Goal: Transaction & Acquisition: Purchase product/service

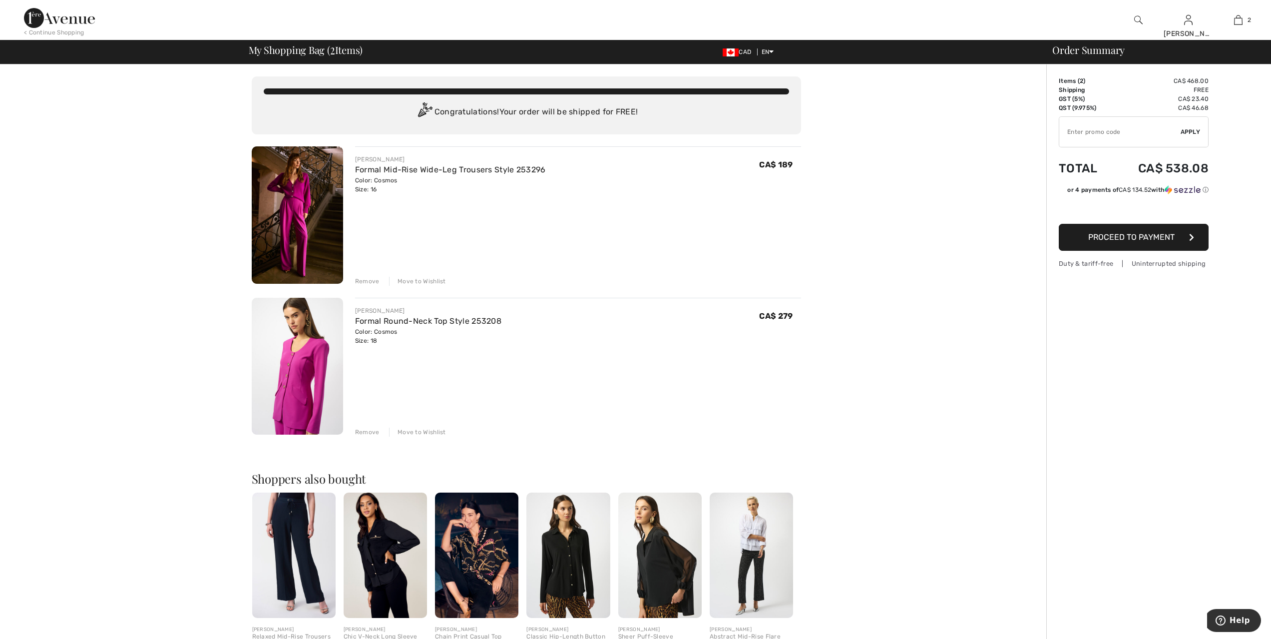
click at [74, 21] on img at bounding box center [59, 18] width 71 height 20
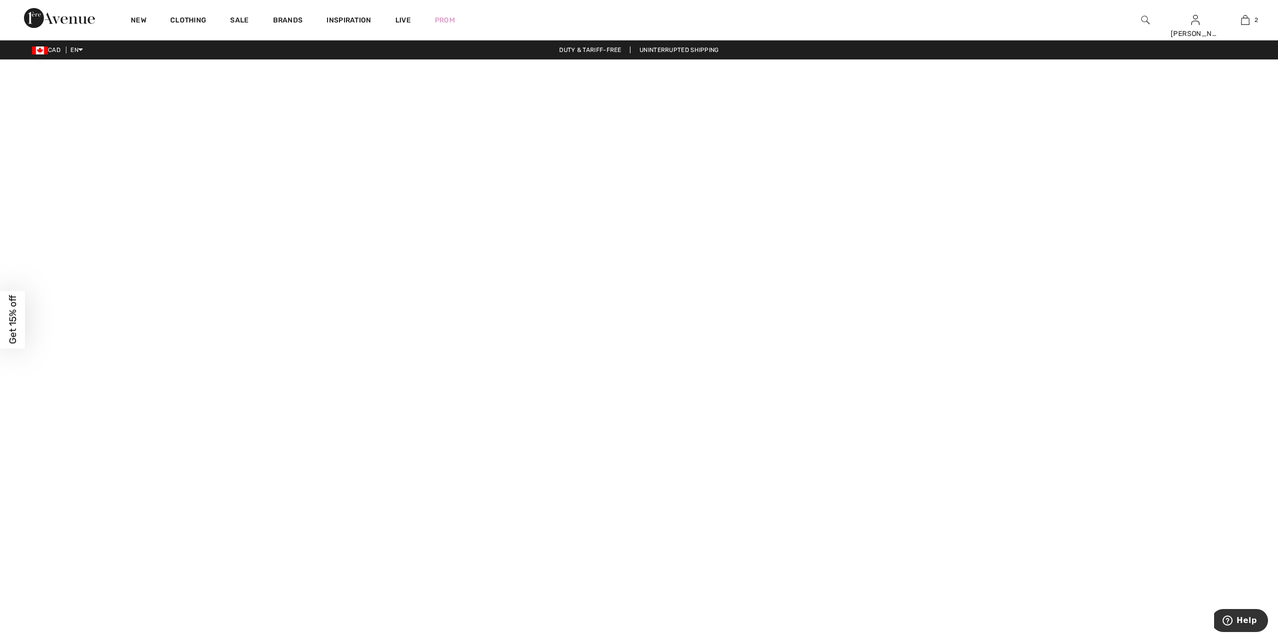
click at [183, 19] on div "Close dialog Want 15% off your first order? You're just one step away from excl…" at bounding box center [639, 319] width 1278 height 639
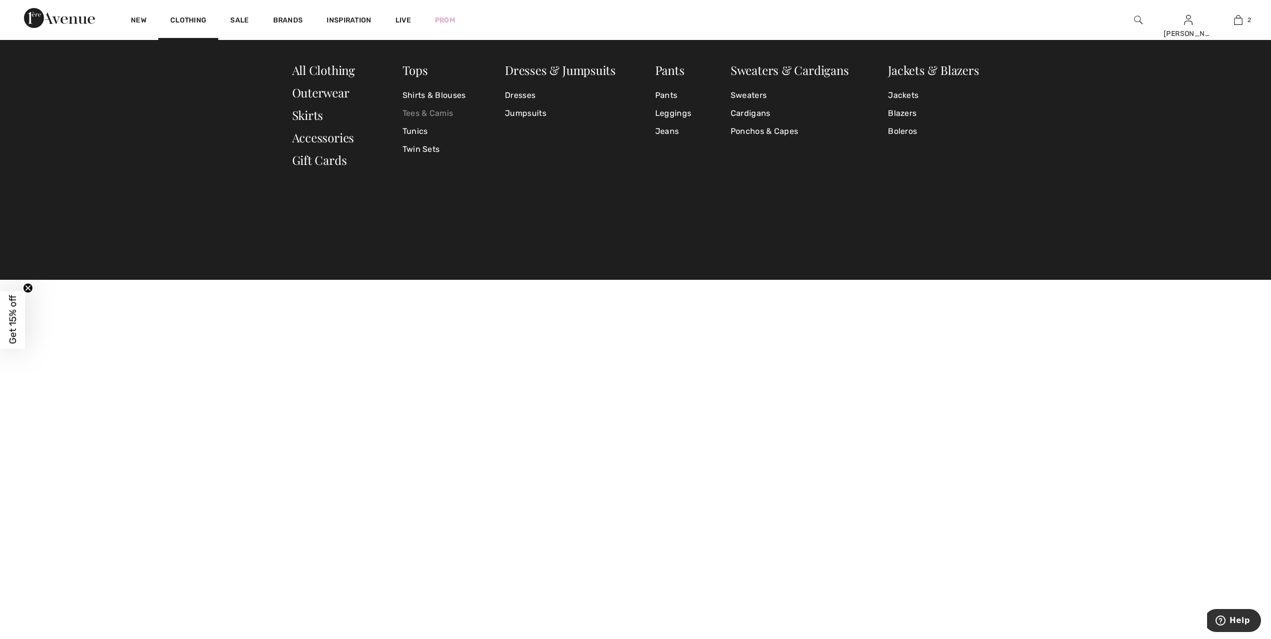
click at [426, 112] on link "Tees & Camis" at bounding box center [433, 113] width 63 height 18
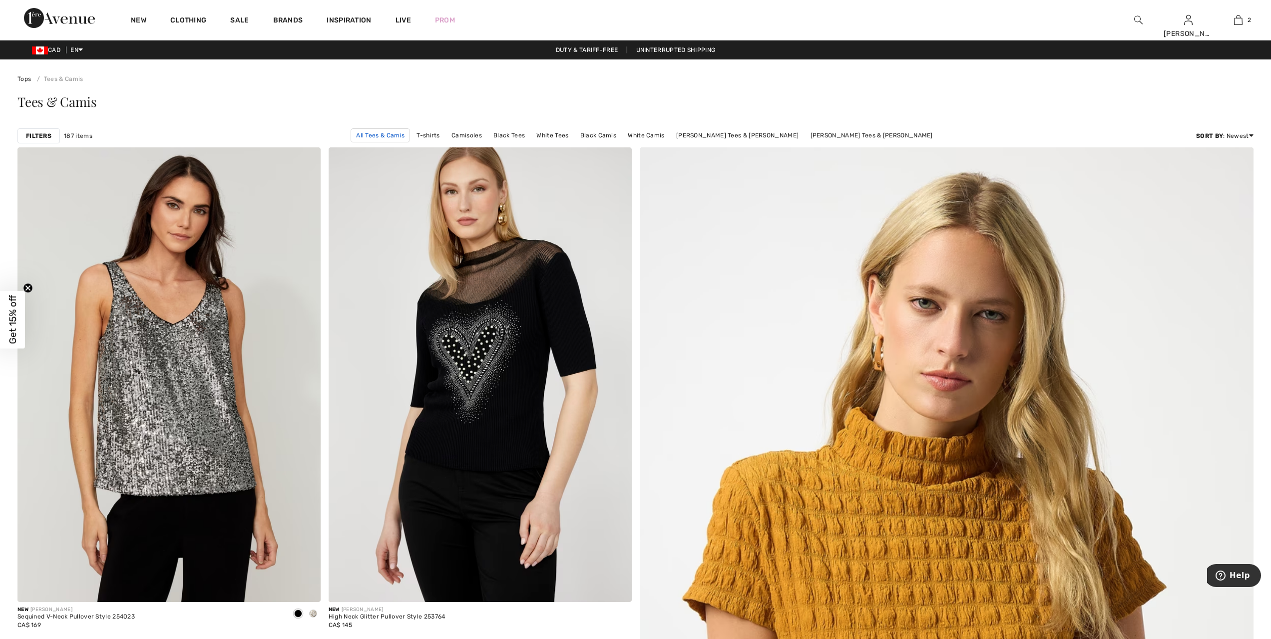
click at [410, 136] on link "All Tees & Camis" at bounding box center [379, 135] width 59 height 14
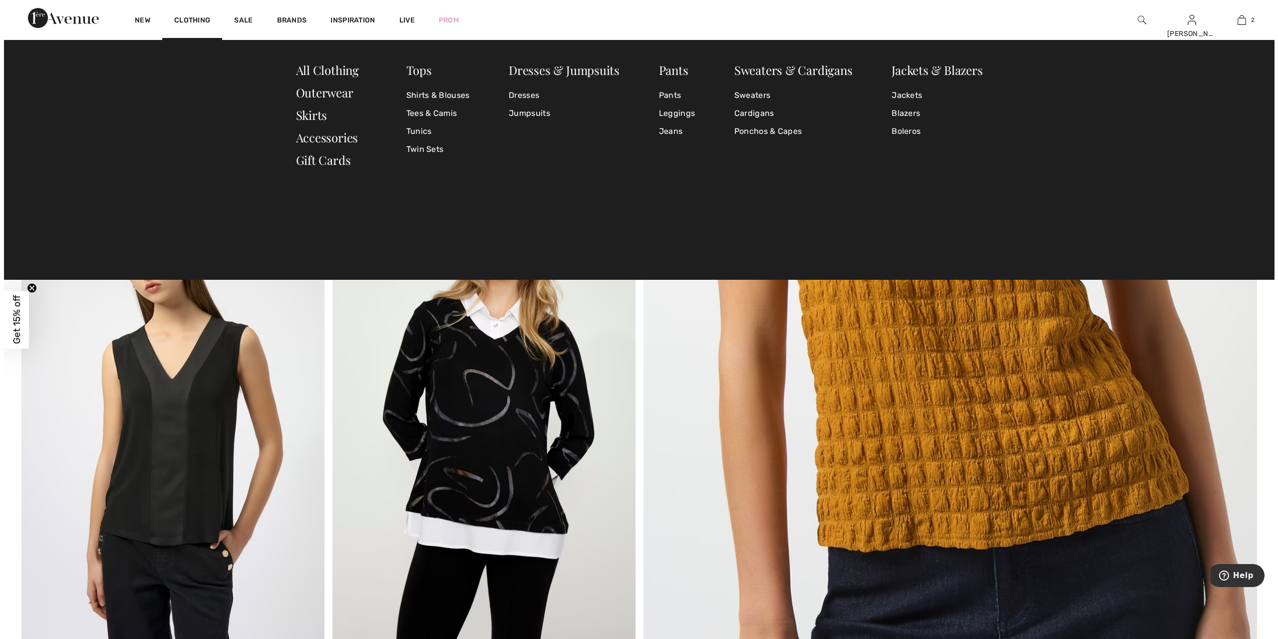
scroll to position [462, 0]
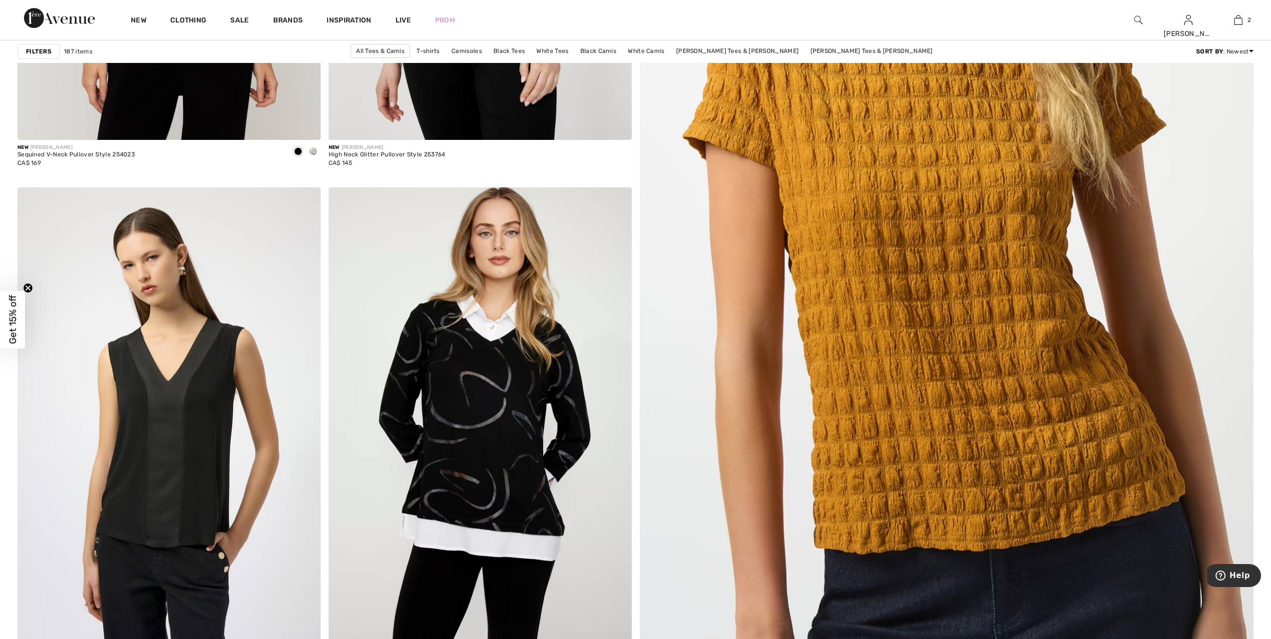
click at [41, 51] on strong "Filters" at bounding box center [38, 51] width 25 height 9
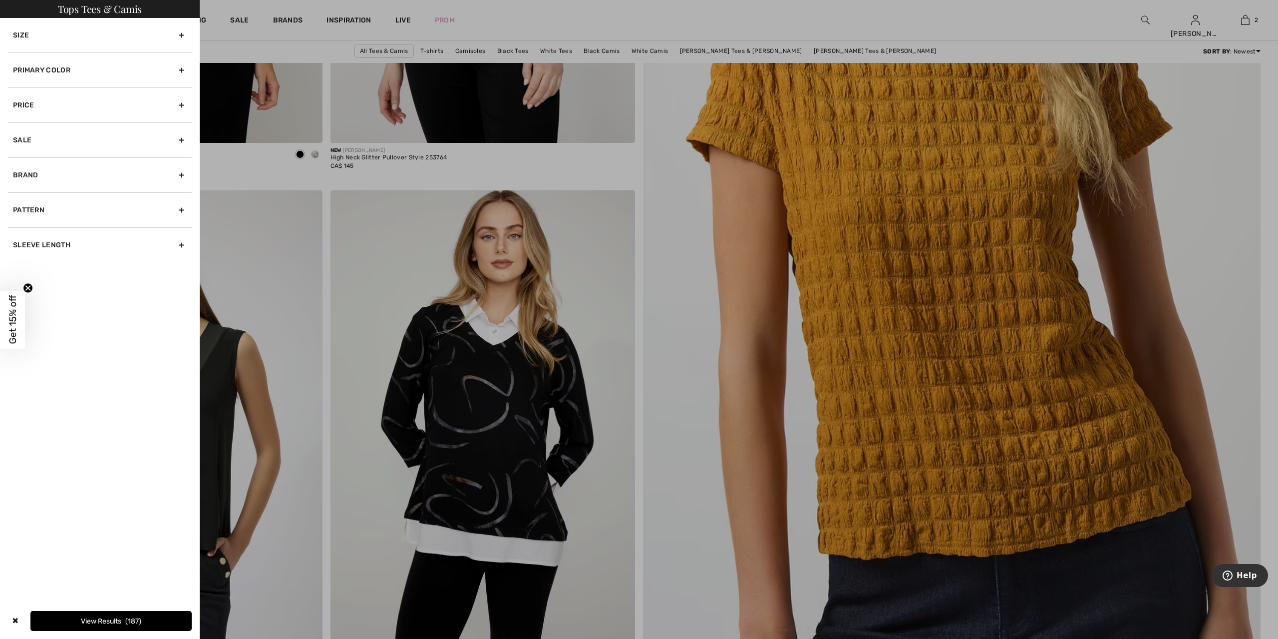
click at [41, 69] on div "Primary Color" at bounding box center [100, 69] width 184 height 35
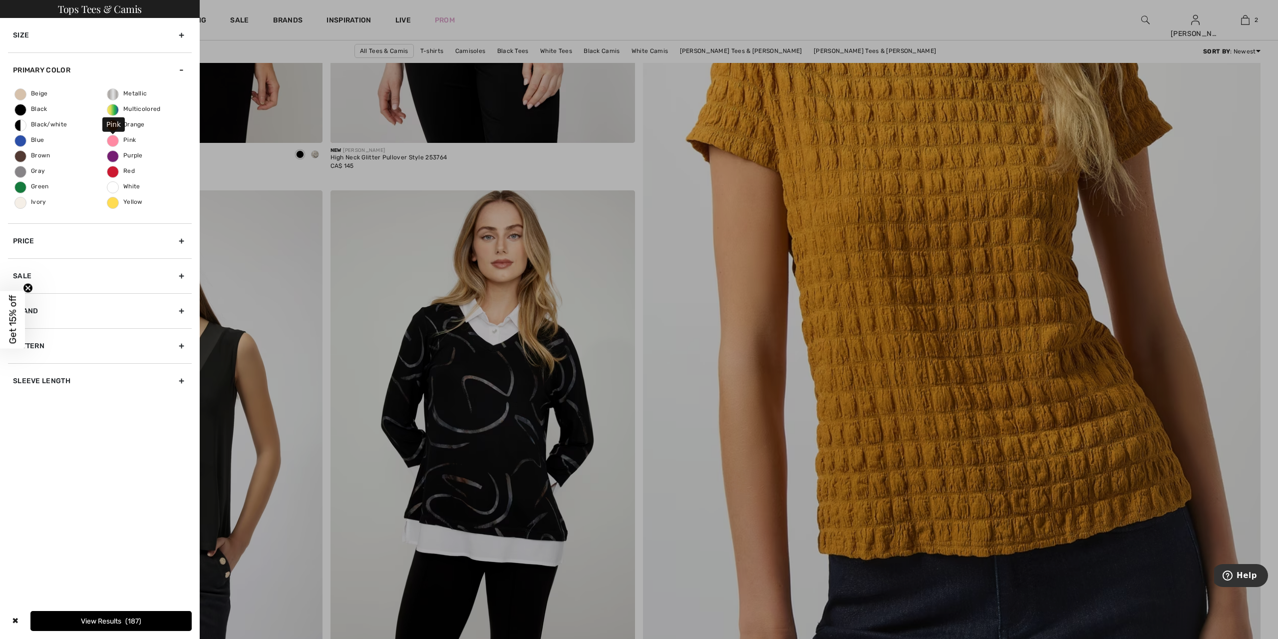
click at [114, 143] on span "Pink" at bounding box center [121, 139] width 28 height 7
click at [0, 0] on input "Pink" at bounding box center [0, 0] width 0 height 0
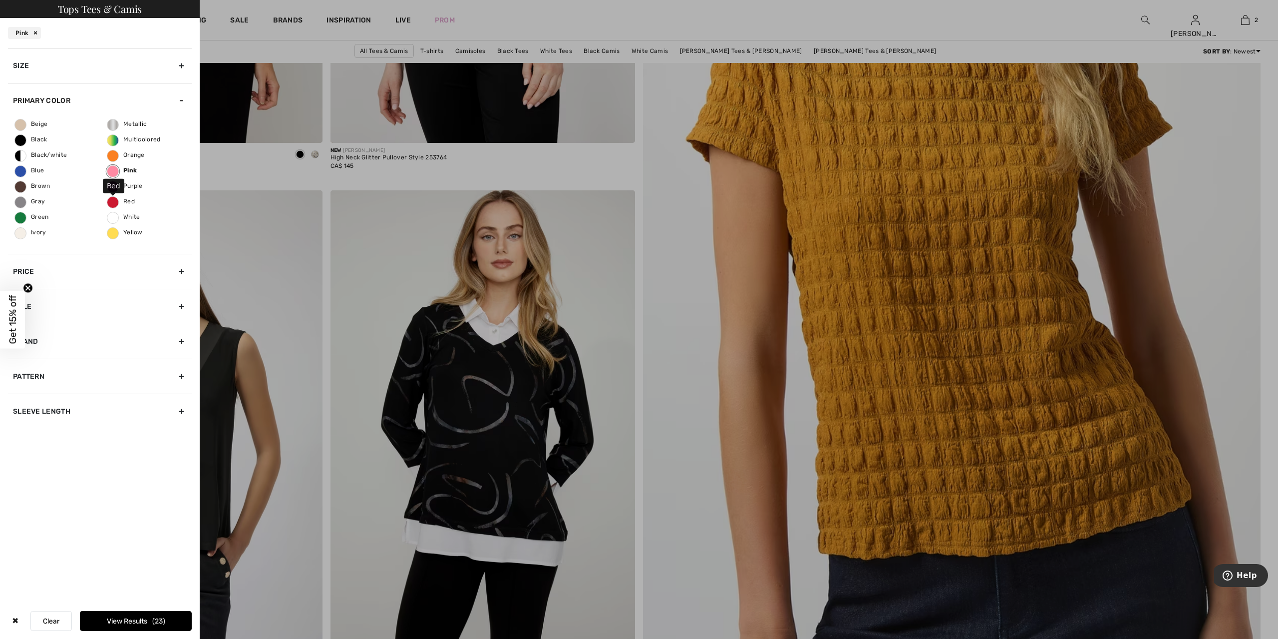
click at [113, 203] on span "Red" at bounding box center [120, 201] width 27 height 7
click at [0, 0] on input "Red" at bounding box center [0, 0] width 0 height 0
click at [112, 235] on span "Yellow" at bounding box center [124, 232] width 35 height 7
click at [0, 0] on input "Yellow" at bounding box center [0, 0] width 0 height 0
click at [146, 619] on button "View Results 45" at bounding box center [136, 621] width 112 height 20
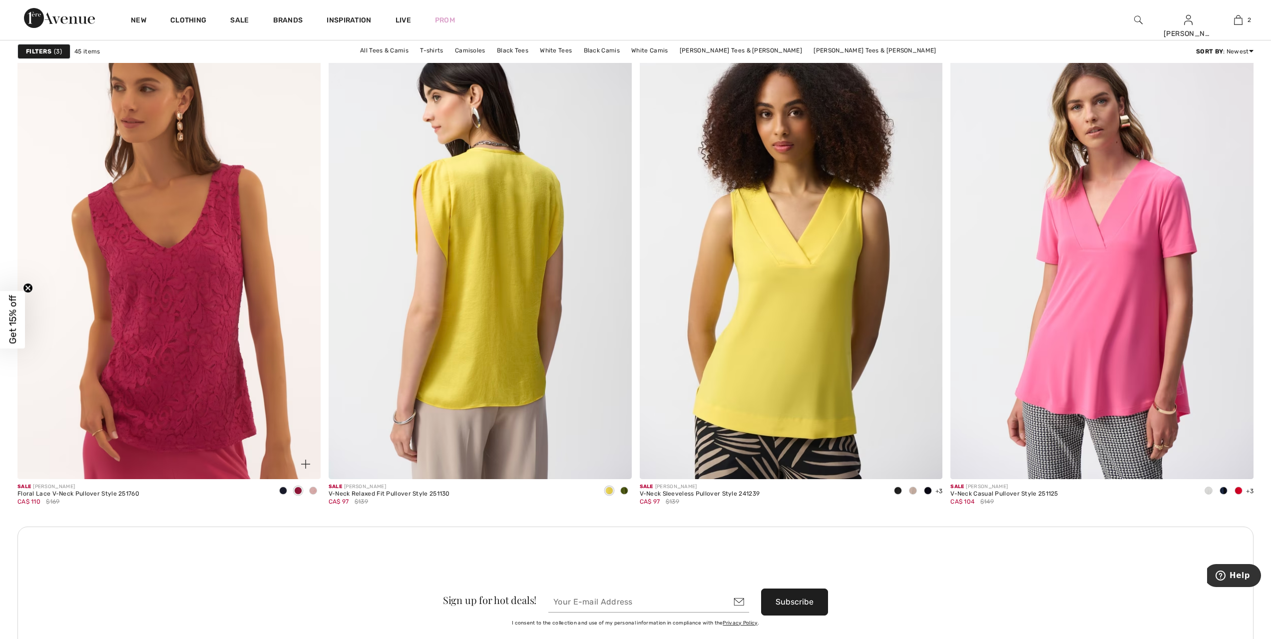
scroll to position [3320, 0]
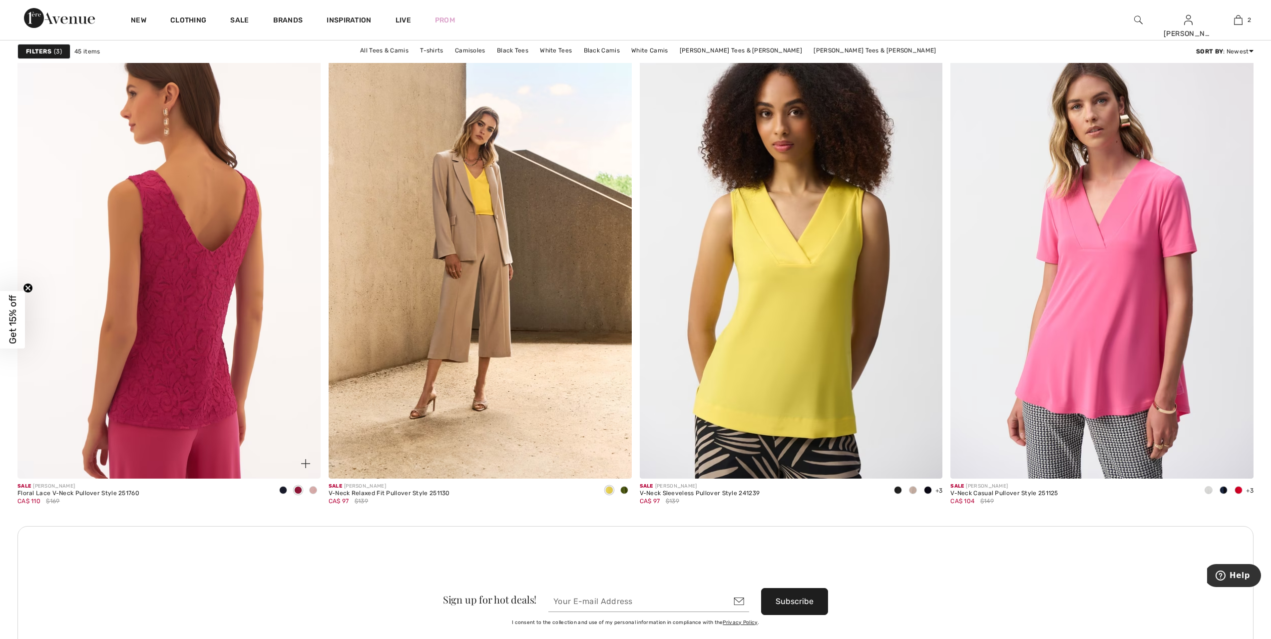
click at [151, 270] on img at bounding box center [168, 251] width 303 height 454
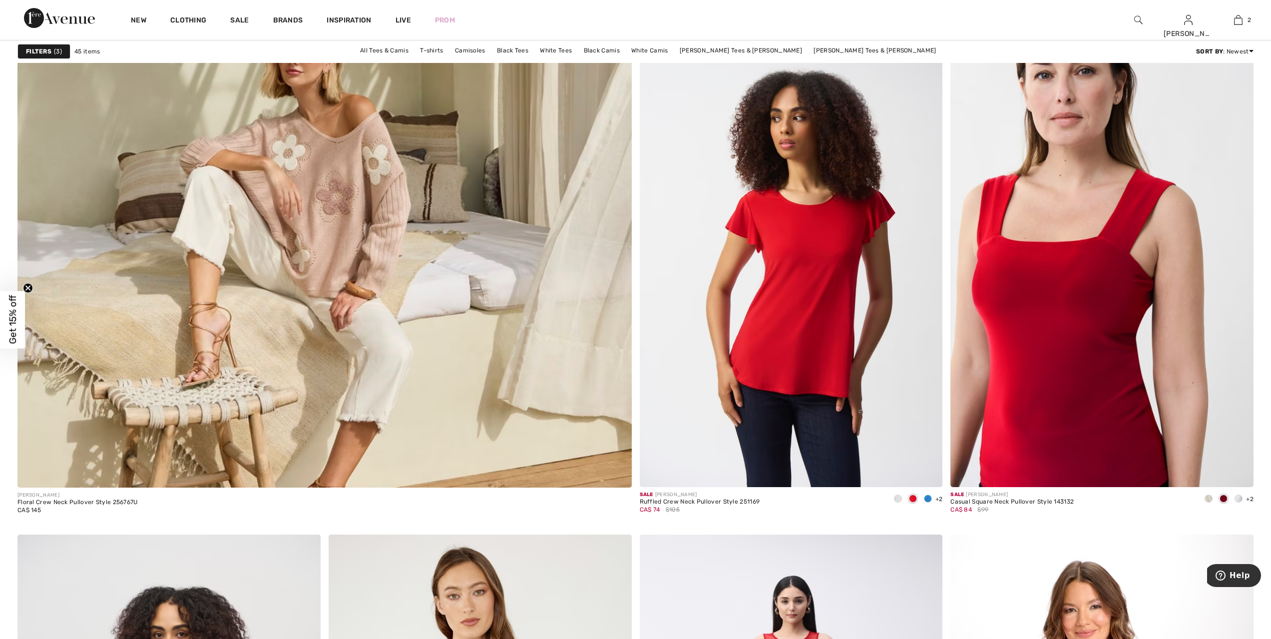
scroll to position [4593, 0]
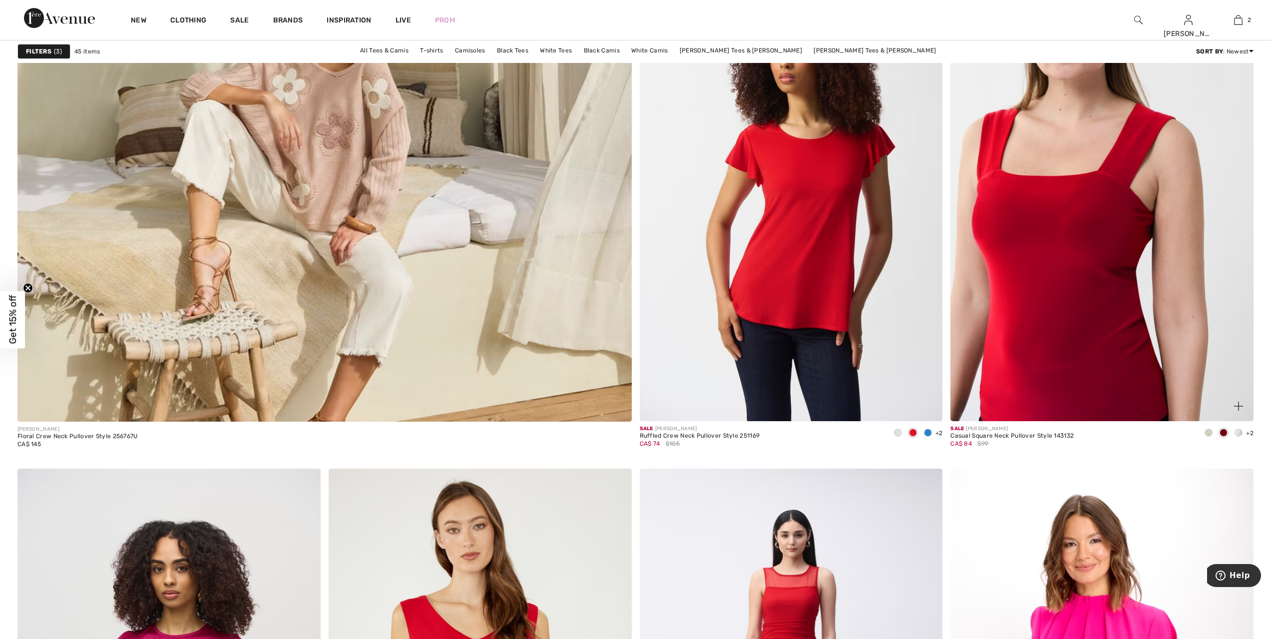
click at [1117, 270] on img at bounding box center [1101, 194] width 303 height 454
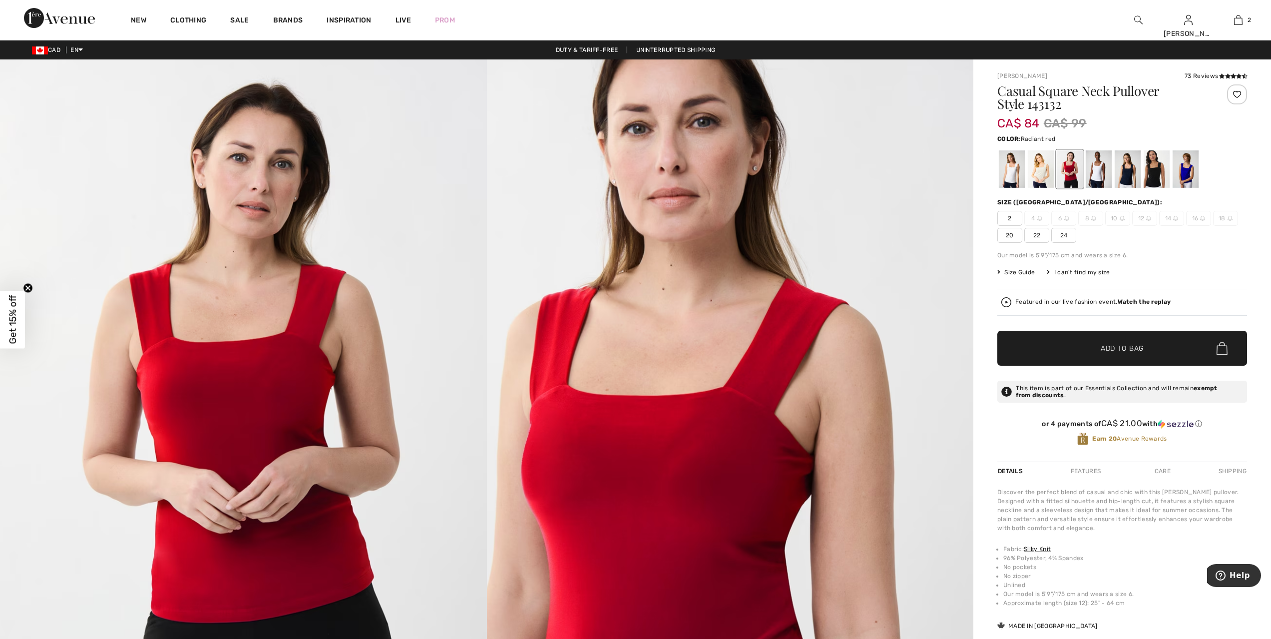
click at [1064, 171] on div at bounding box center [1069, 168] width 26 height 37
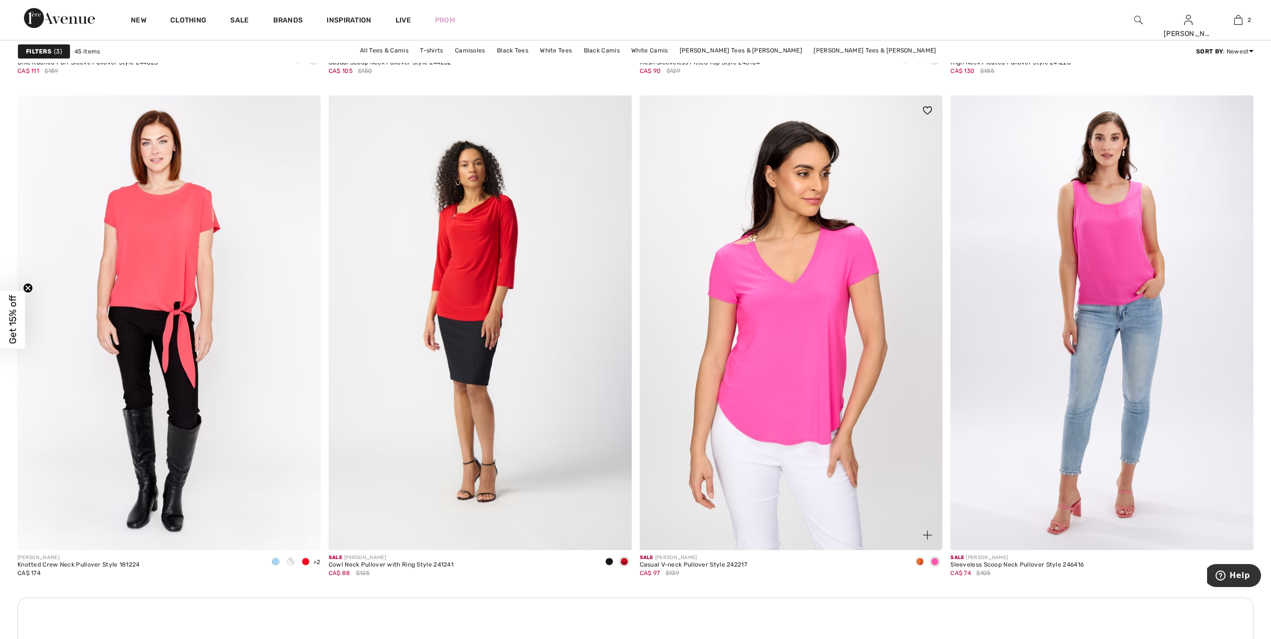
scroll to position [5479, 0]
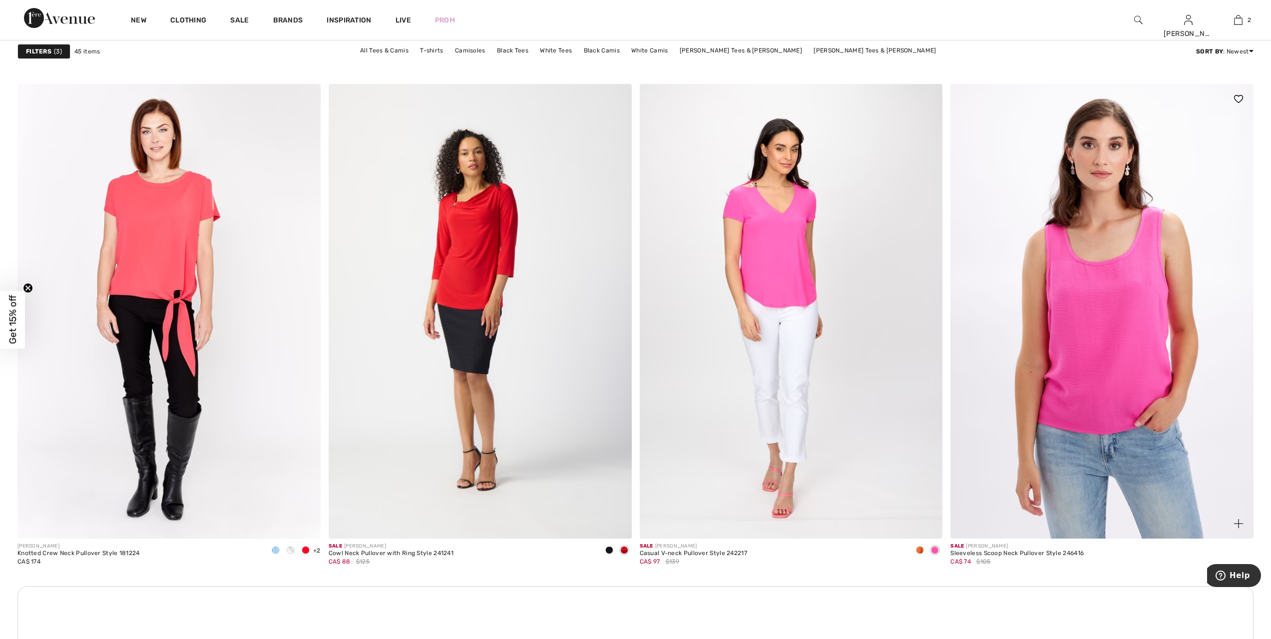
click at [1130, 305] on img at bounding box center [1101, 311] width 303 height 454
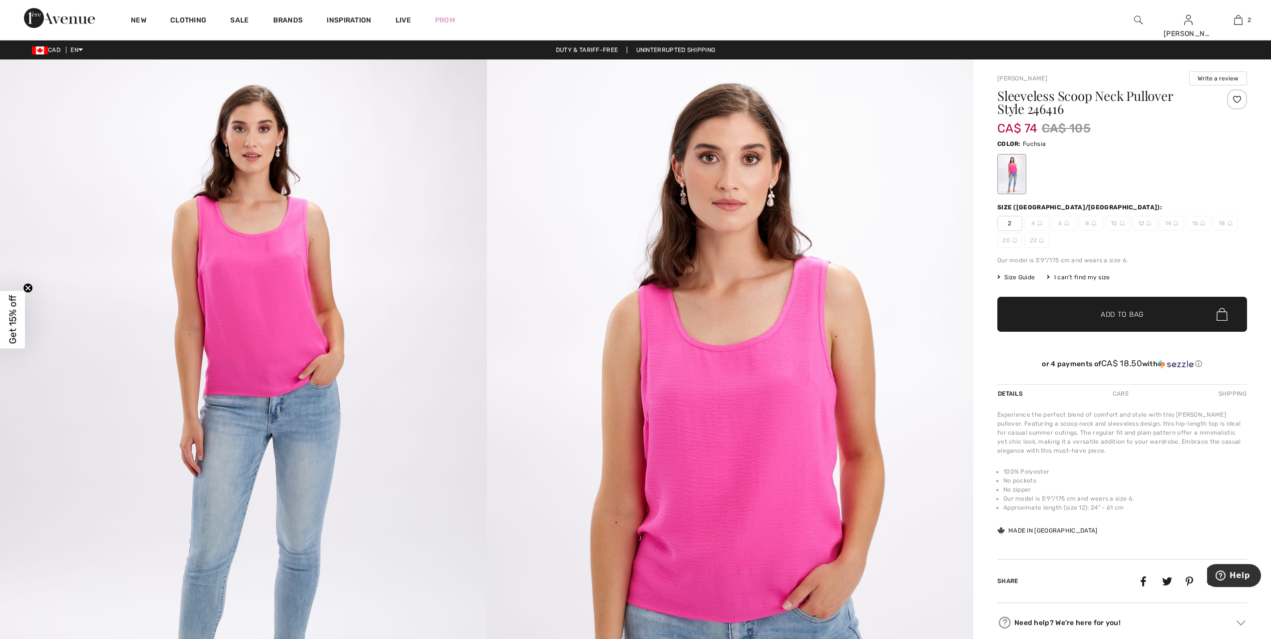
click at [728, 397] on img at bounding box center [730, 424] width 487 height 730
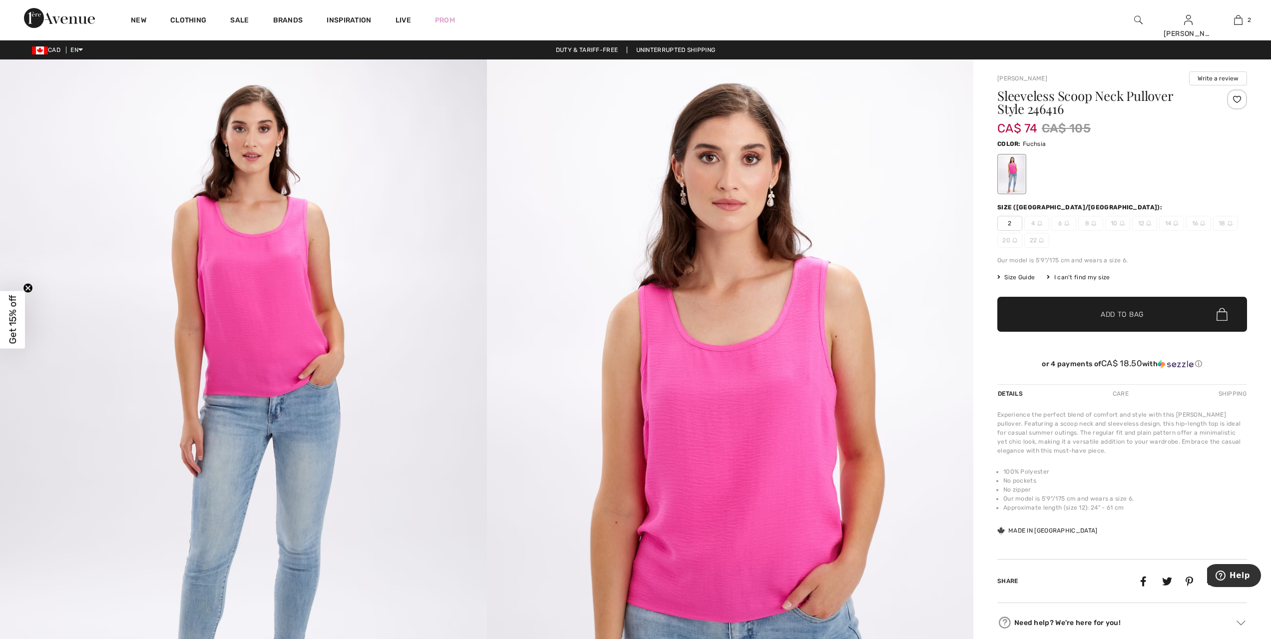
click at [707, 494] on img at bounding box center [730, 424] width 487 height 730
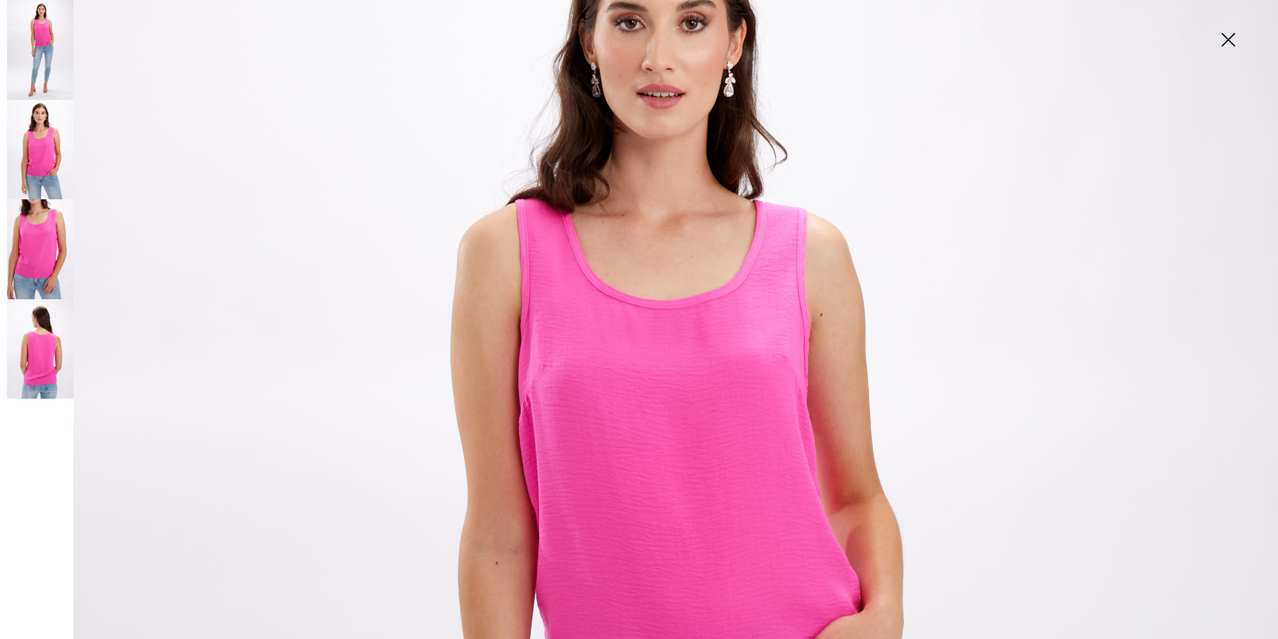
scroll to position [150, 0]
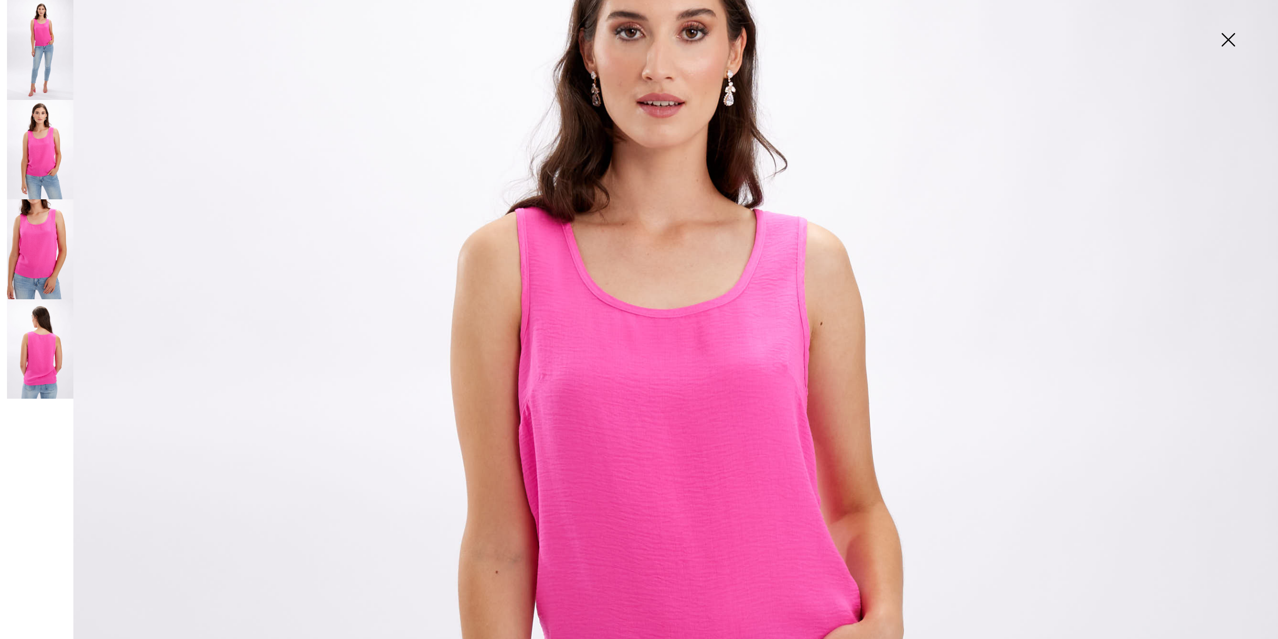
click at [27, 163] on img at bounding box center [40, 150] width 66 height 100
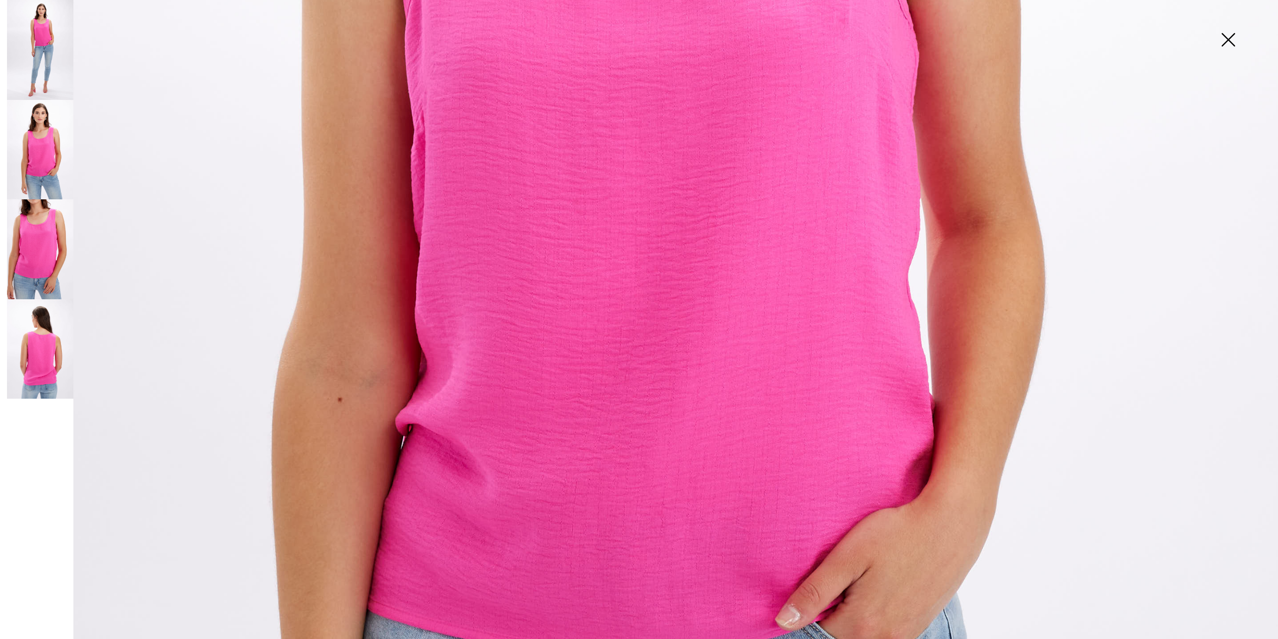
scroll to position [911, 0]
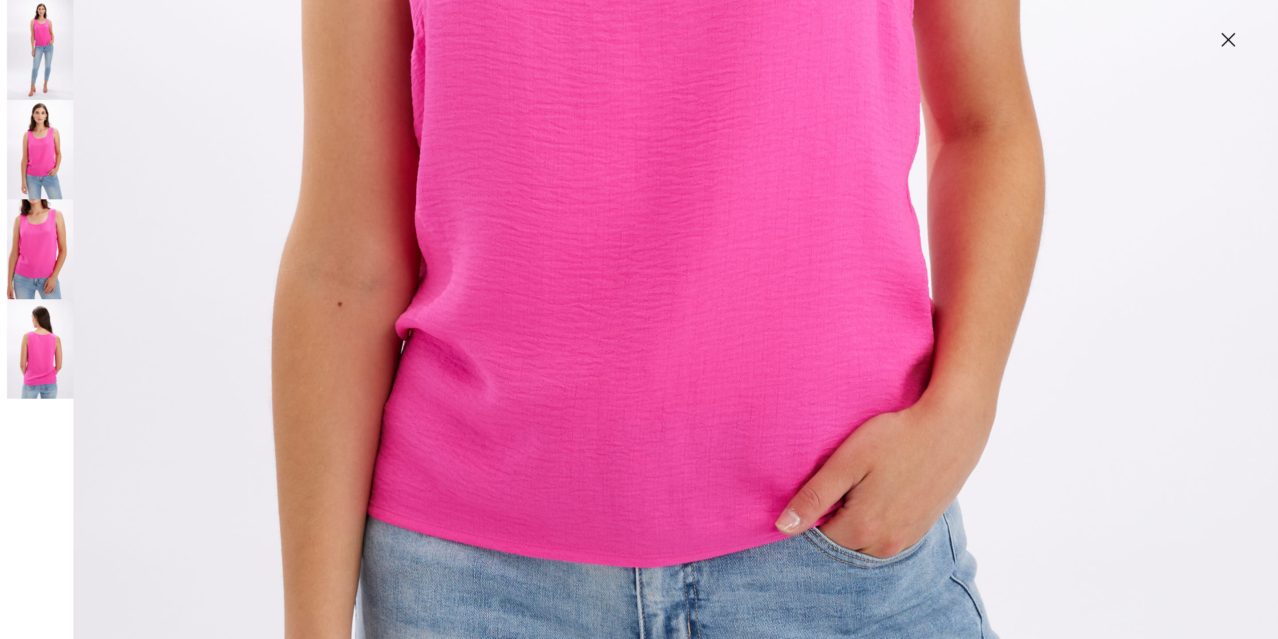
click at [44, 338] on img at bounding box center [40, 349] width 66 height 100
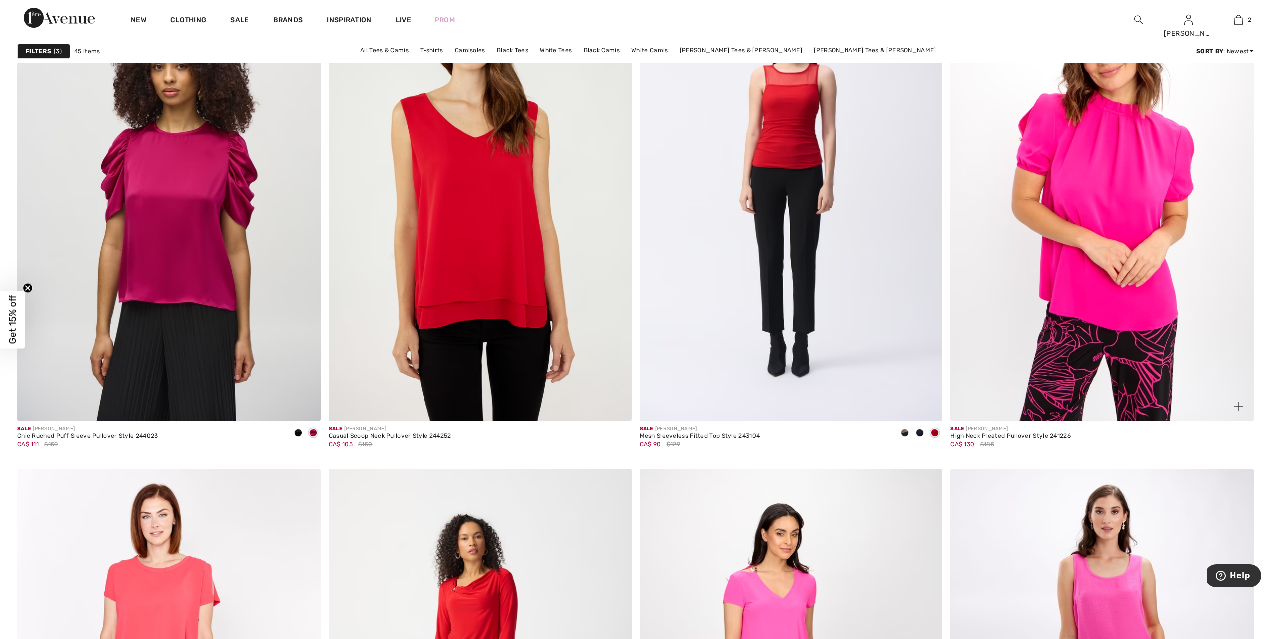
scroll to position [5192, 0]
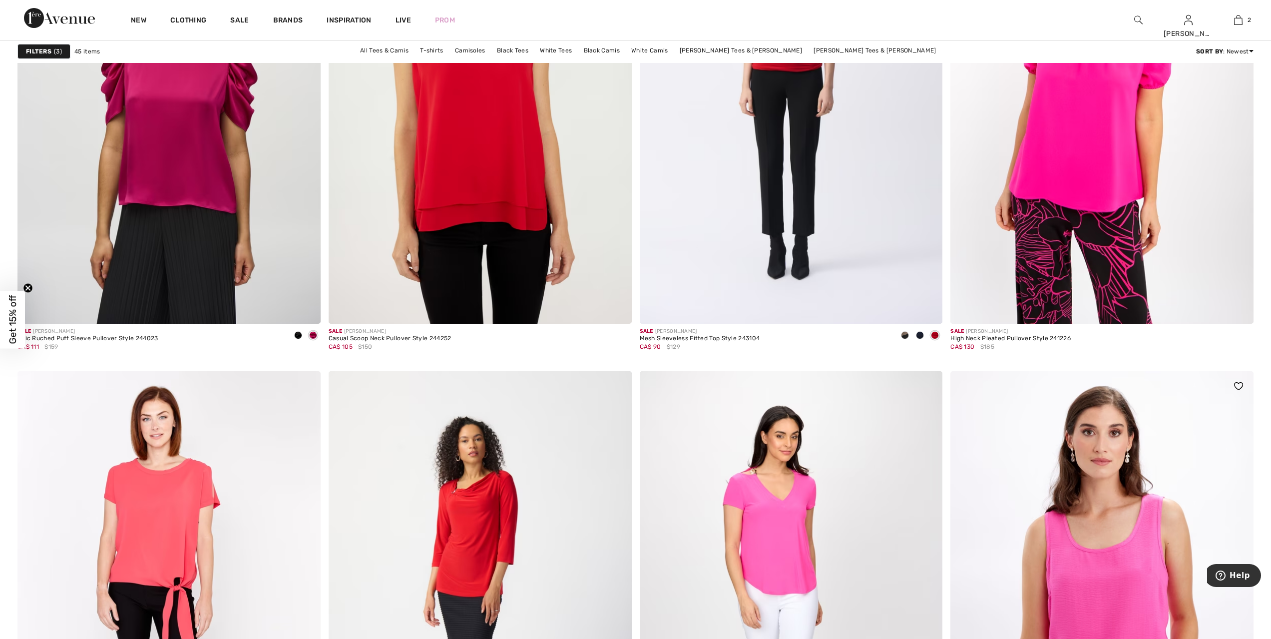
click at [1127, 572] on img at bounding box center [1101, 598] width 303 height 454
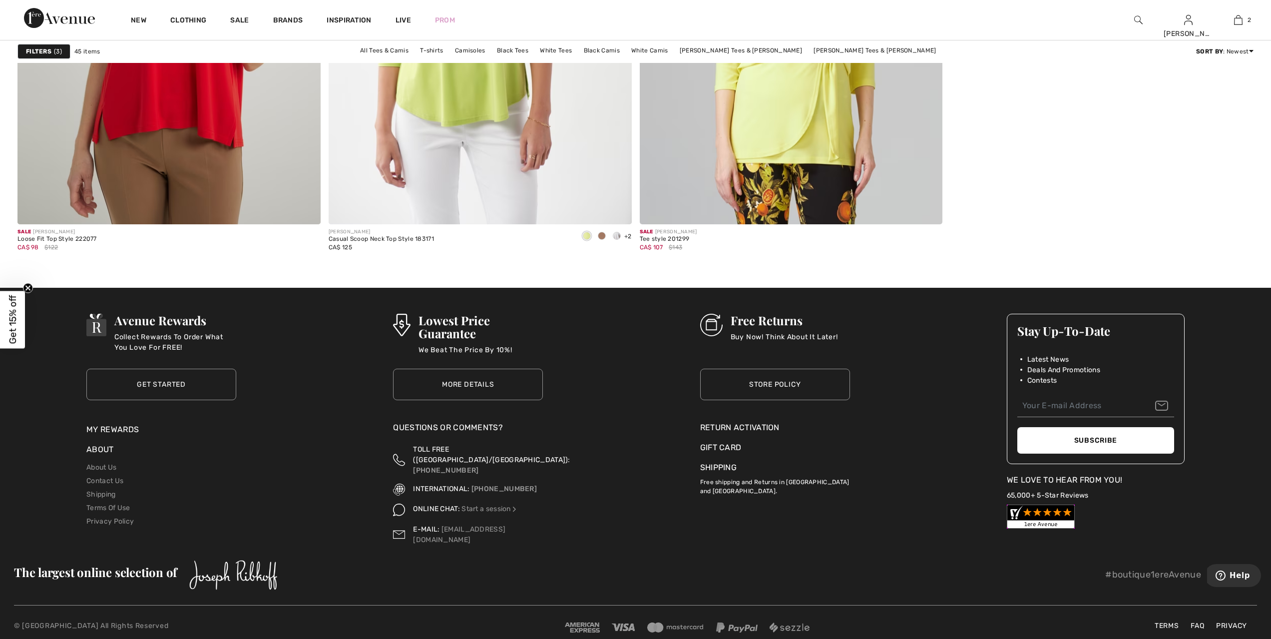
scroll to position [6985, 0]
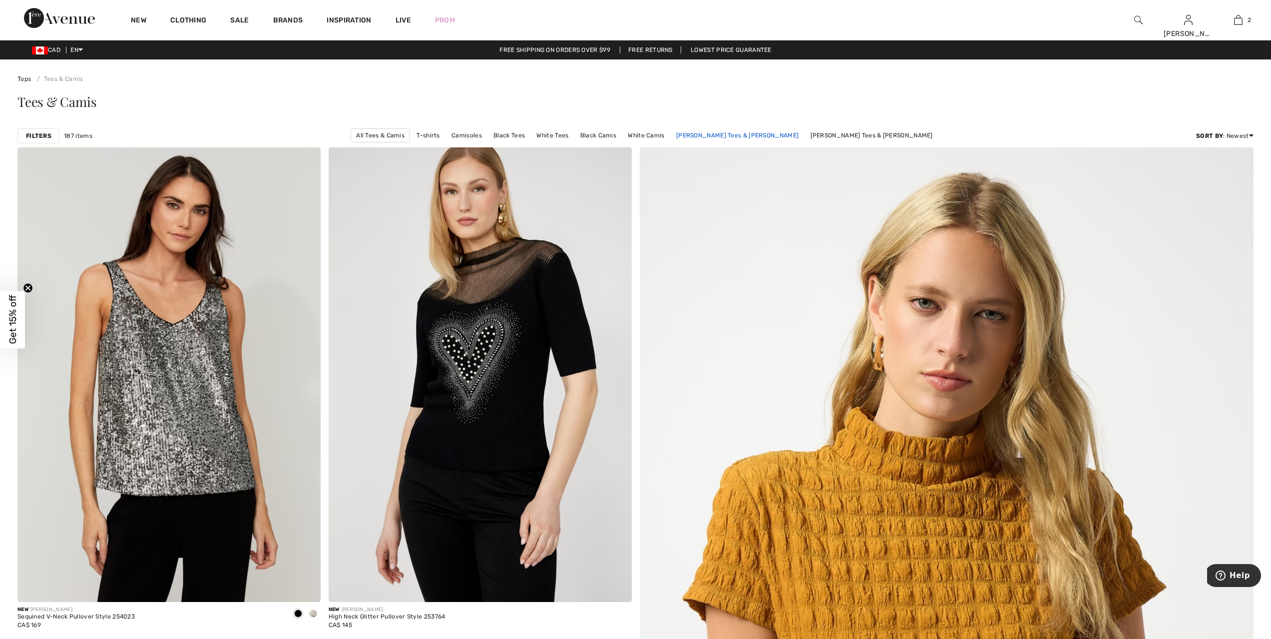
click at [752, 135] on link "[PERSON_NAME] Tees & [PERSON_NAME]" at bounding box center [737, 135] width 132 height 13
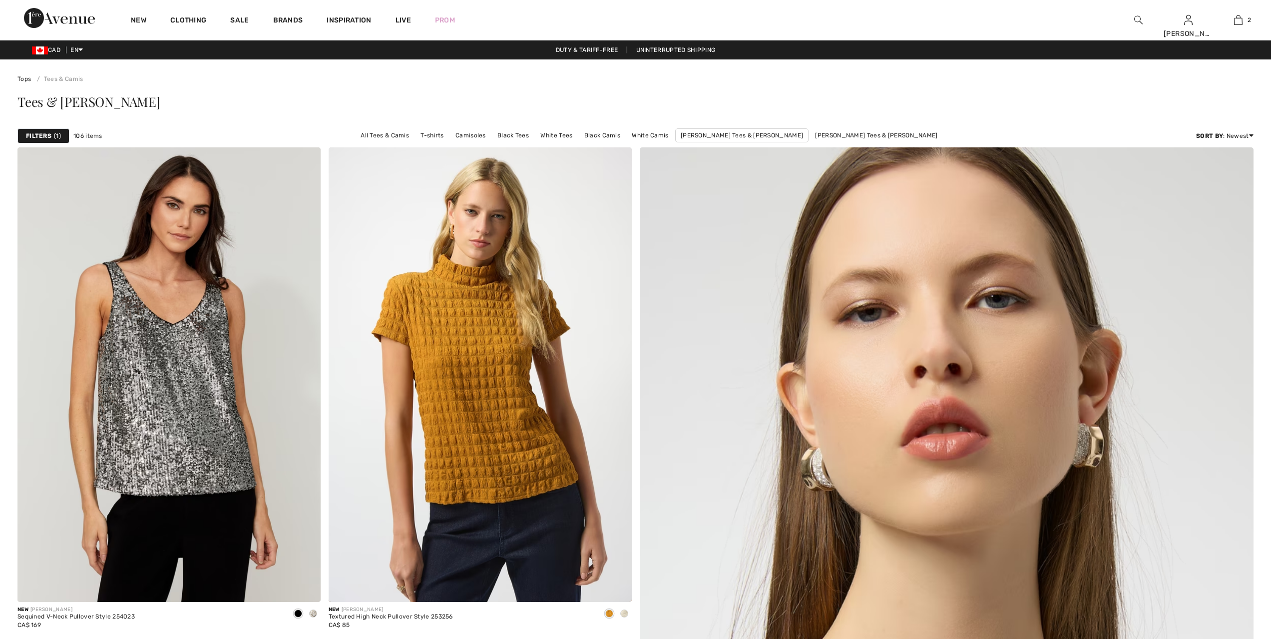
checkbox input "true"
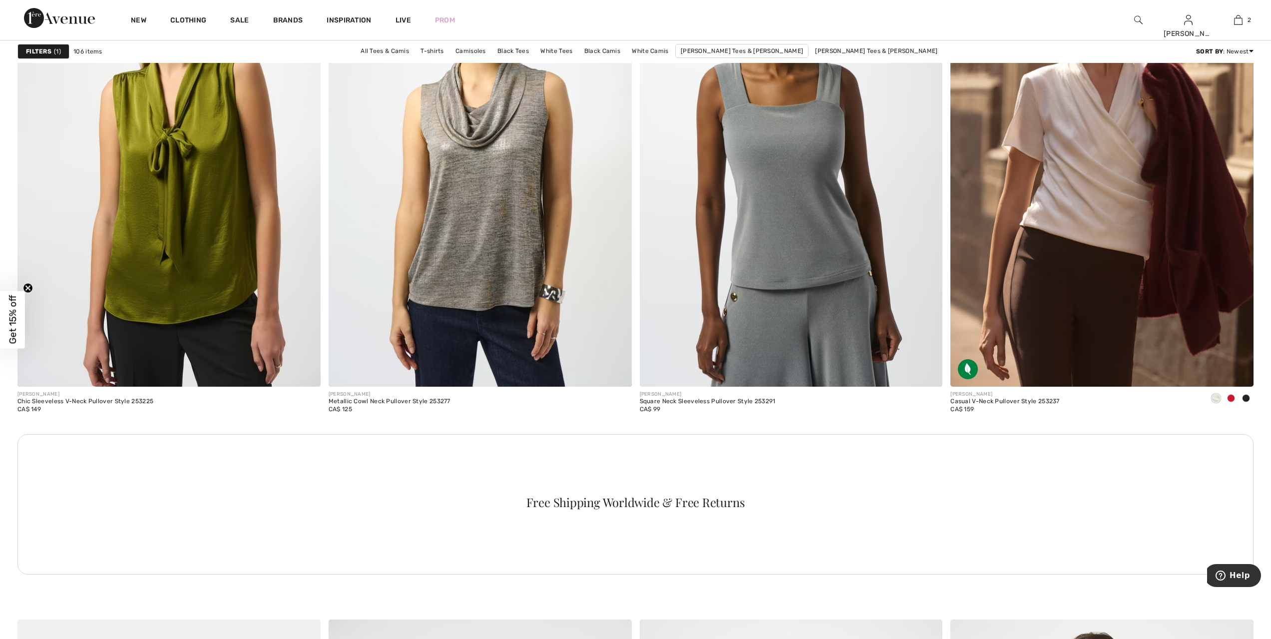
scroll to position [1722, 0]
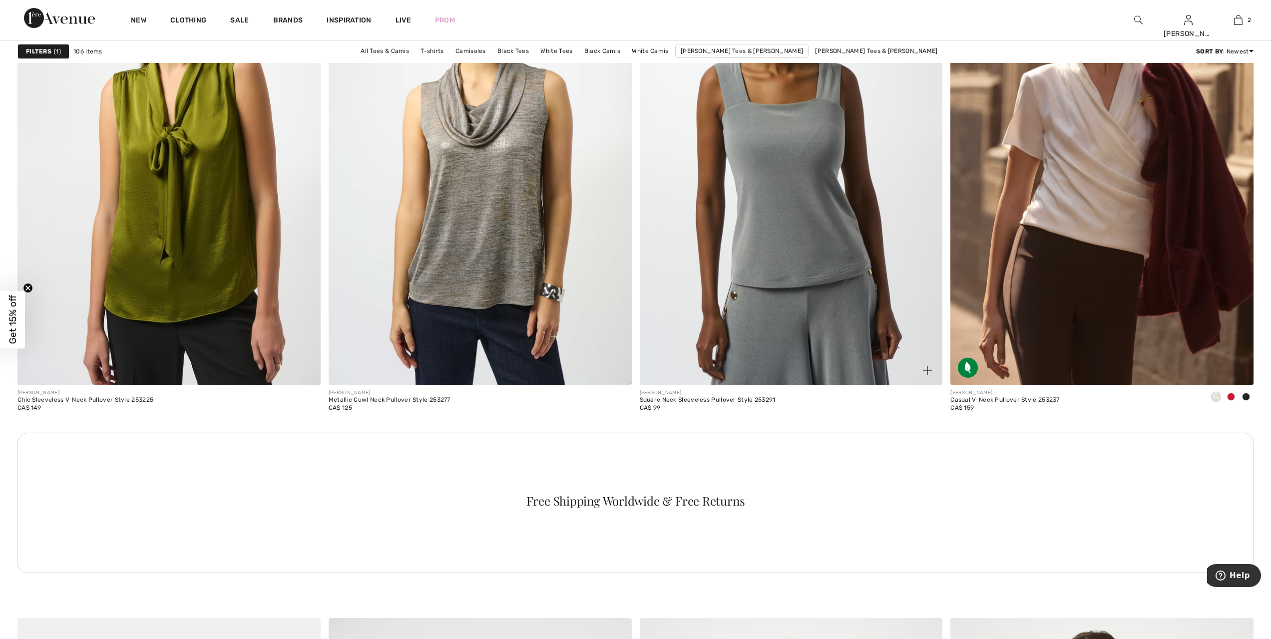
click at [927, 370] on img at bounding box center [927, 369] width 9 height 9
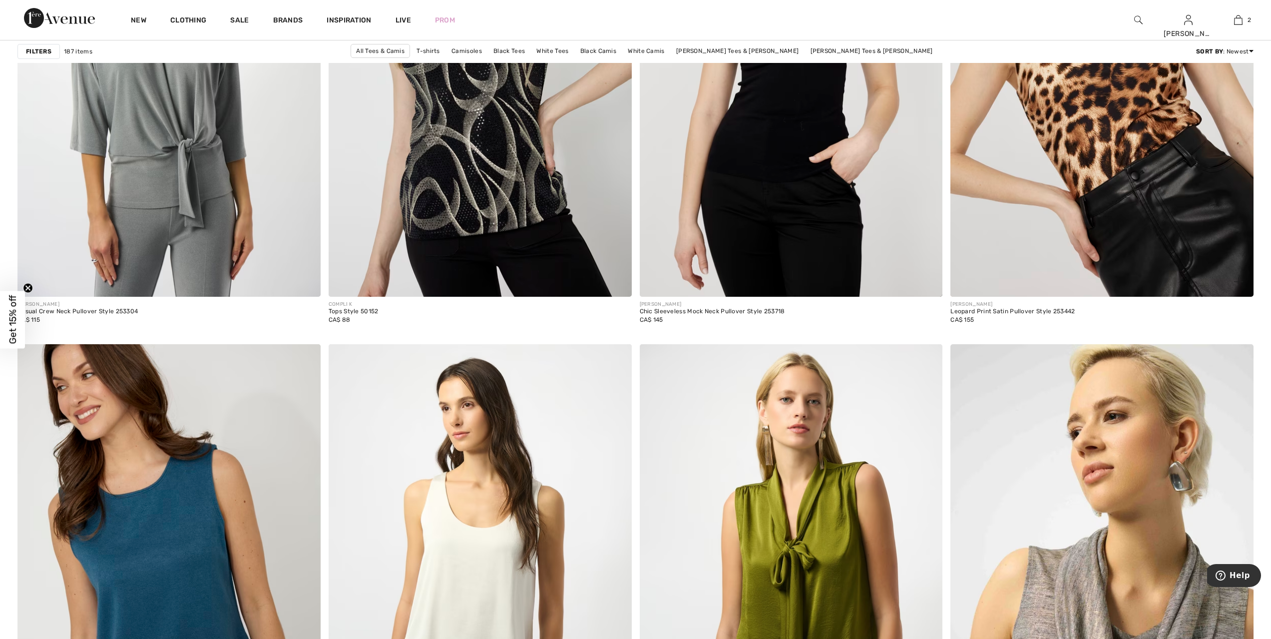
scroll to position [2396, 0]
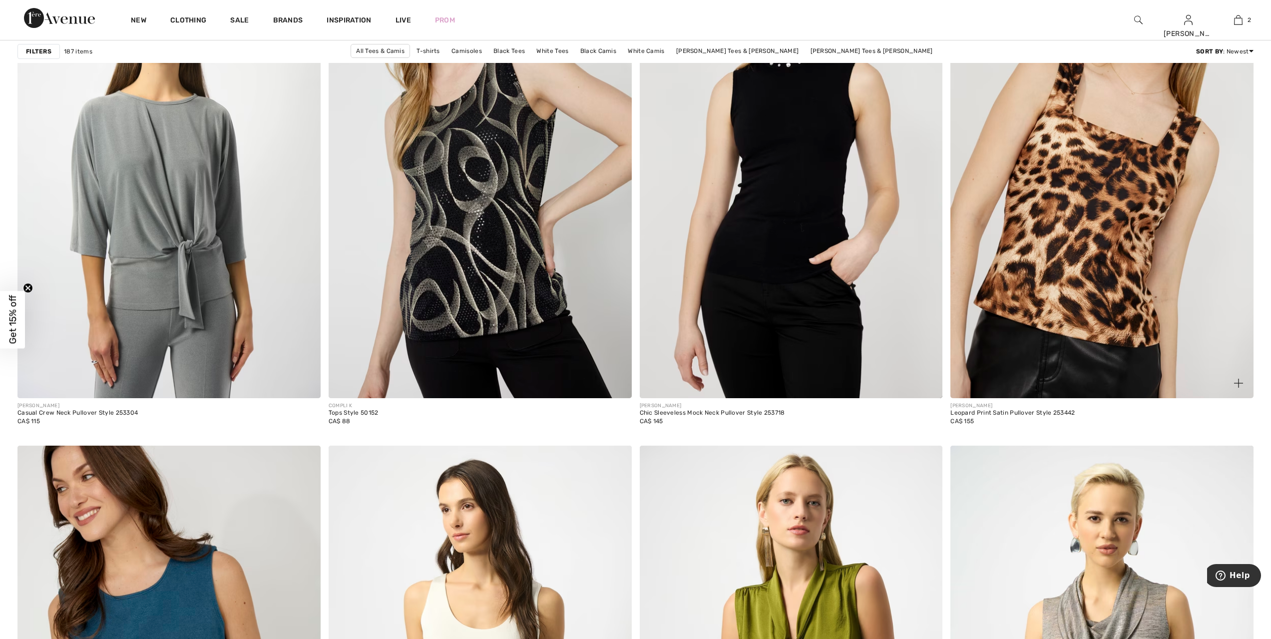
click at [1132, 232] on img at bounding box center [1101, 171] width 303 height 454
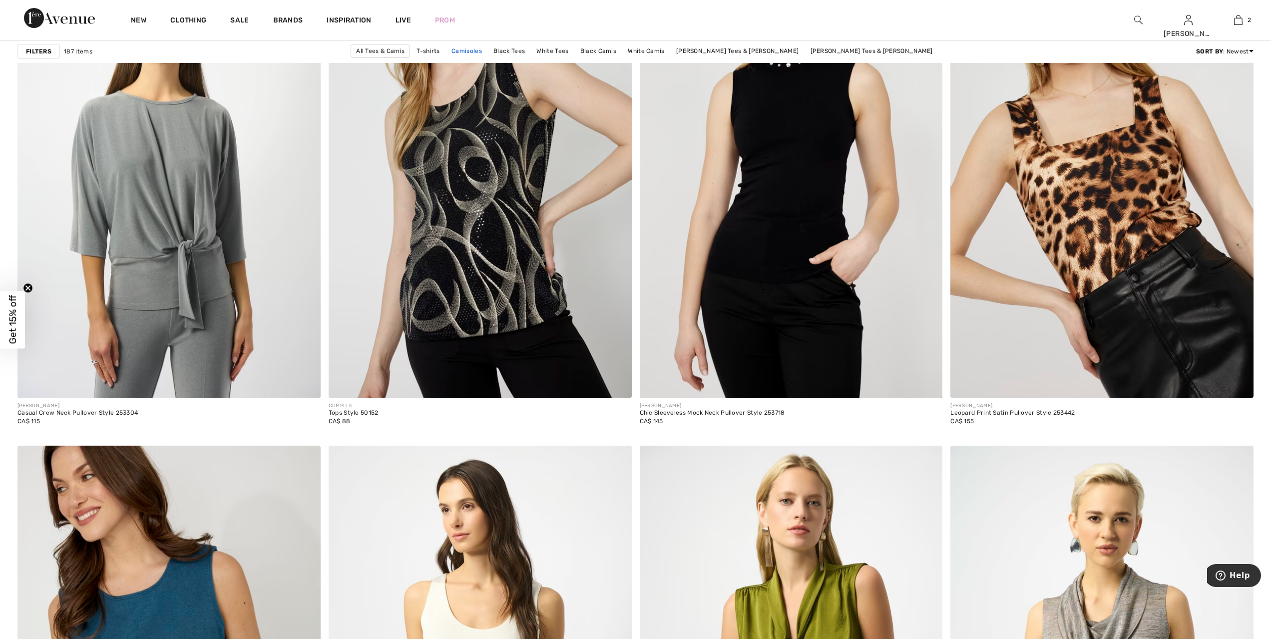
click at [487, 50] on link "Camisoles" at bounding box center [466, 50] width 40 height 13
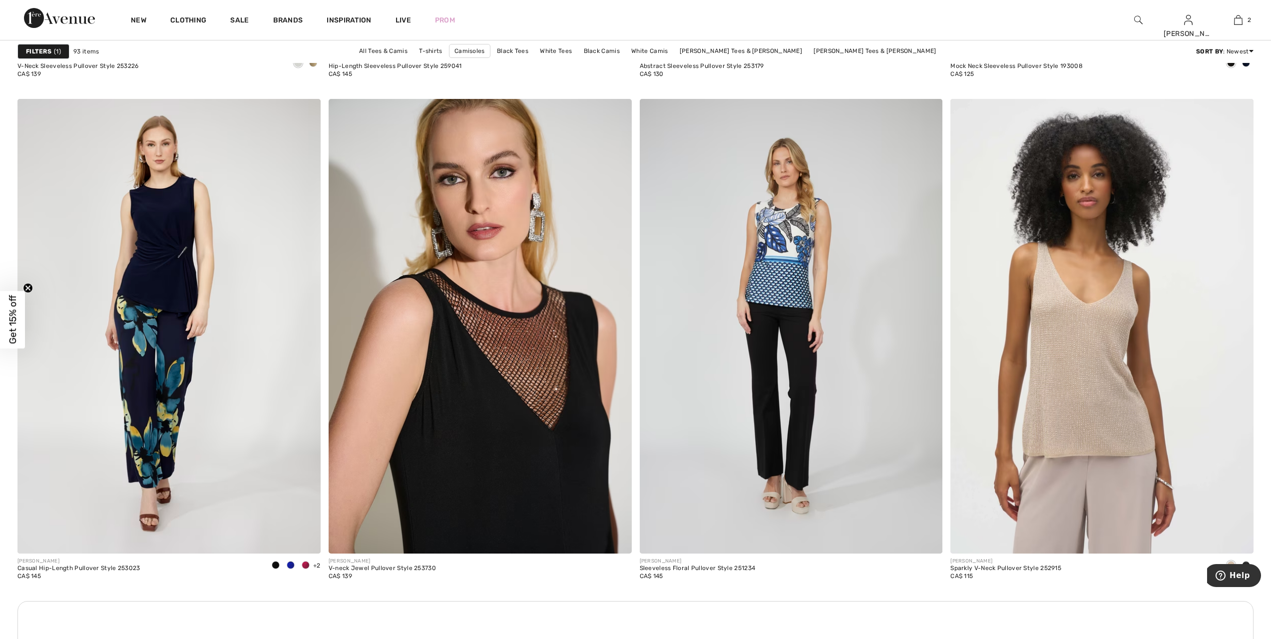
scroll to position [3258, 0]
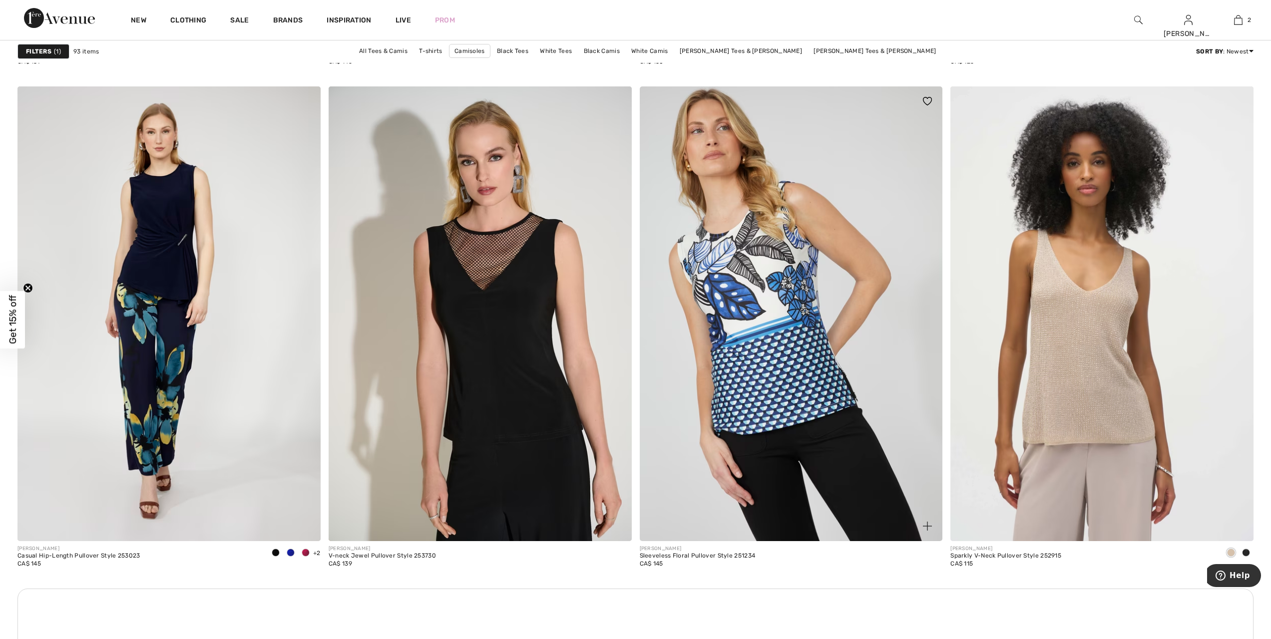
click at [755, 290] on img at bounding box center [791, 313] width 303 height 454
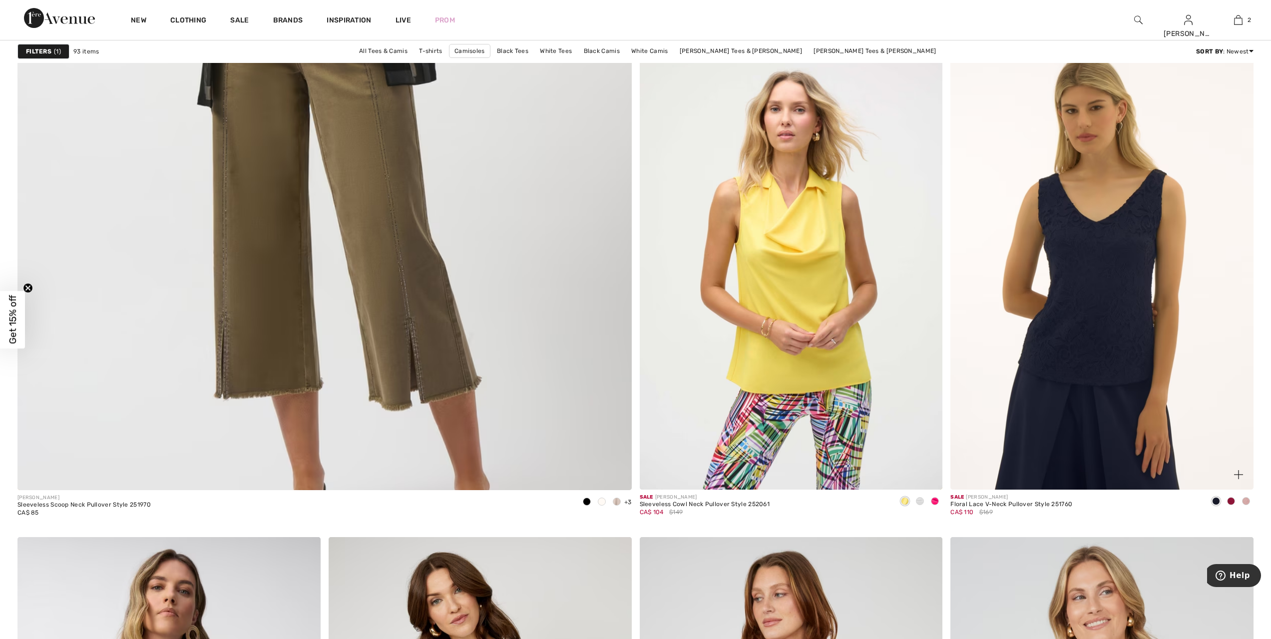
scroll to position [4531, 0]
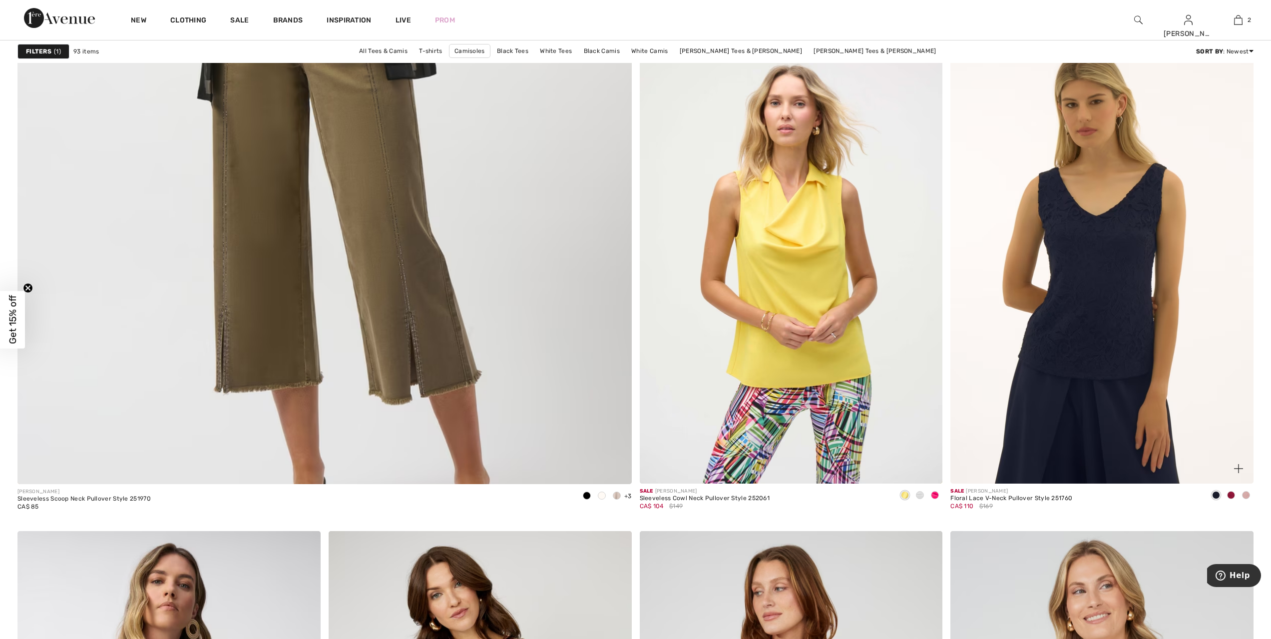
click at [1098, 303] on img at bounding box center [1101, 256] width 303 height 454
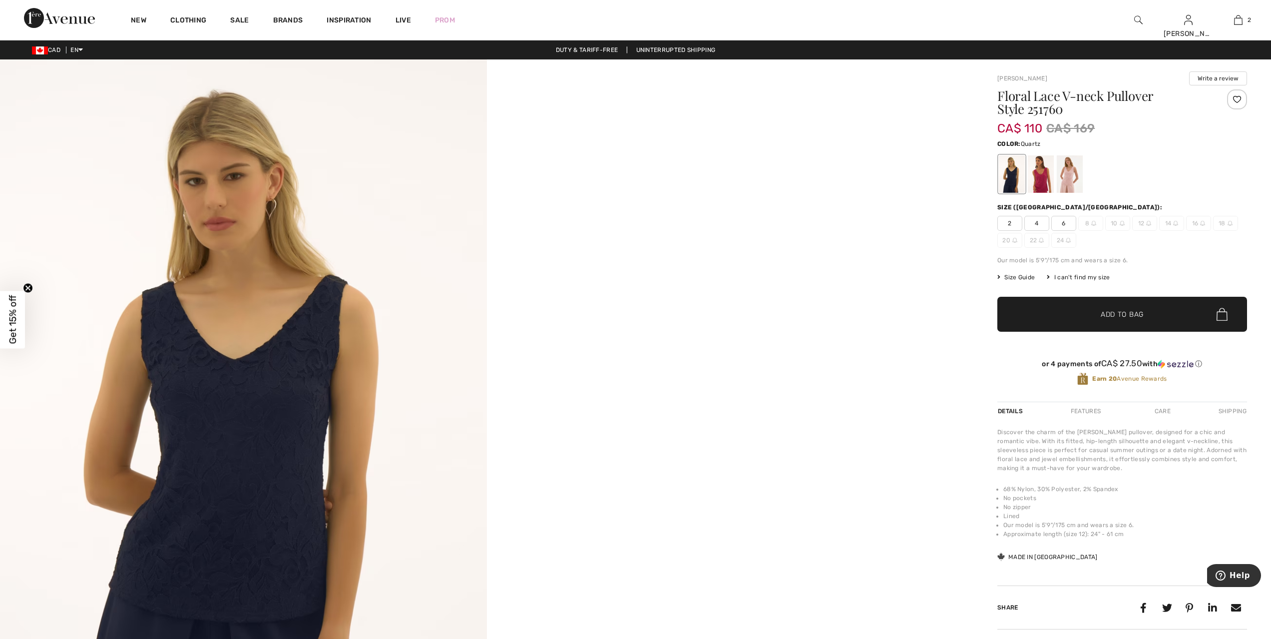
click at [1078, 178] on div at bounding box center [1069, 173] width 26 height 37
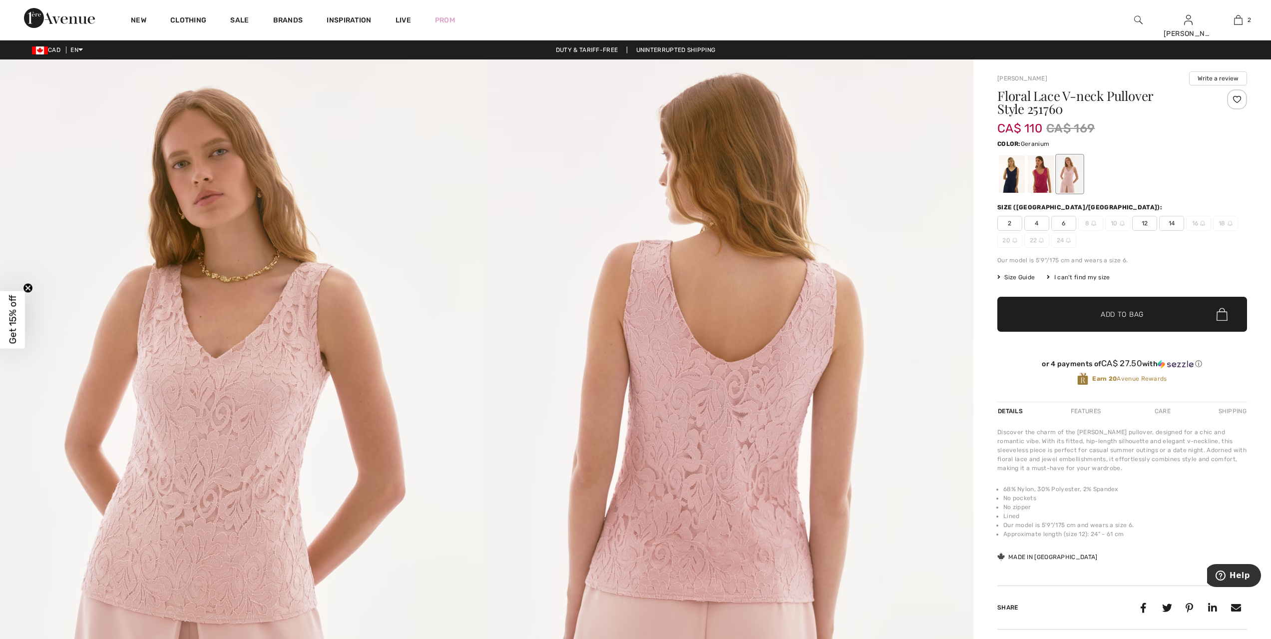
click at [1040, 184] on div at bounding box center [1040, 173] width 26 height 37
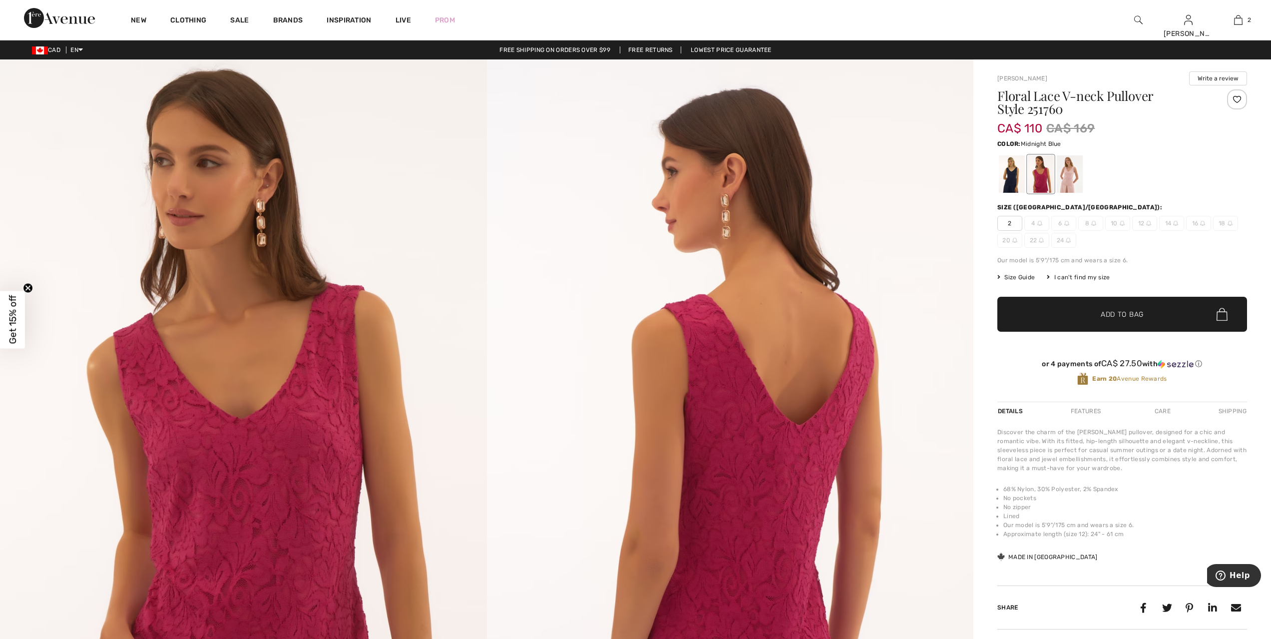
click at [1011, 180] on div at bounding box center [1012, 173] width 26 height 37
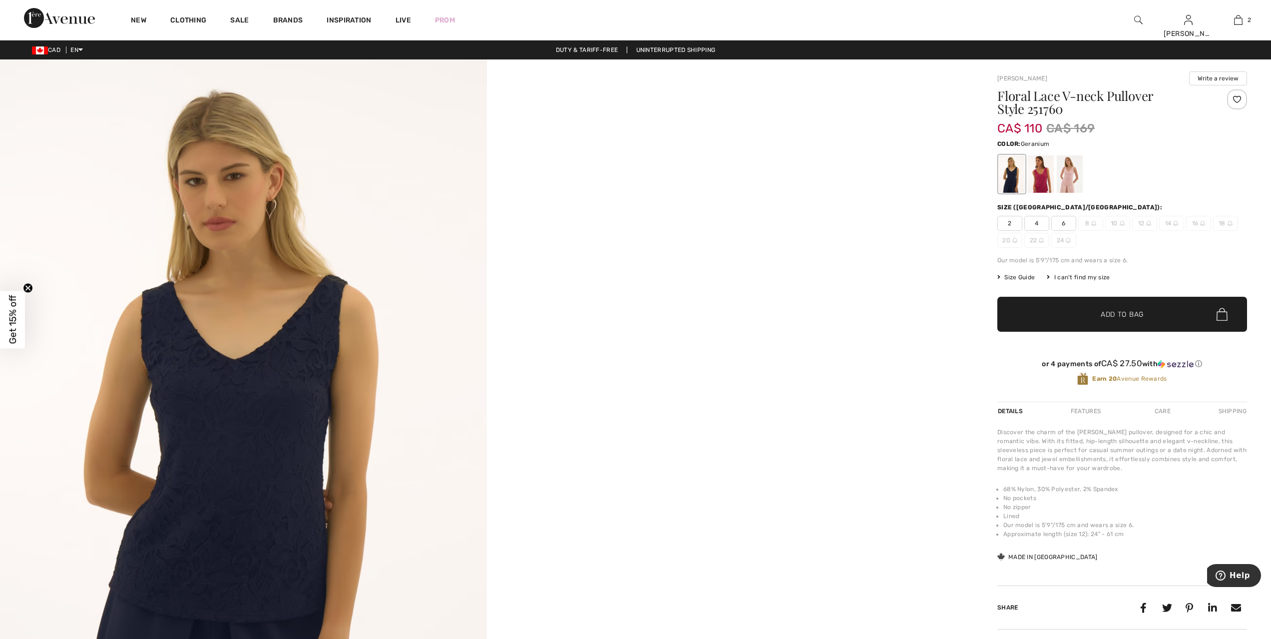
click at [1042, 186] on div at bounding box center [1040, 173] width 26 height 37
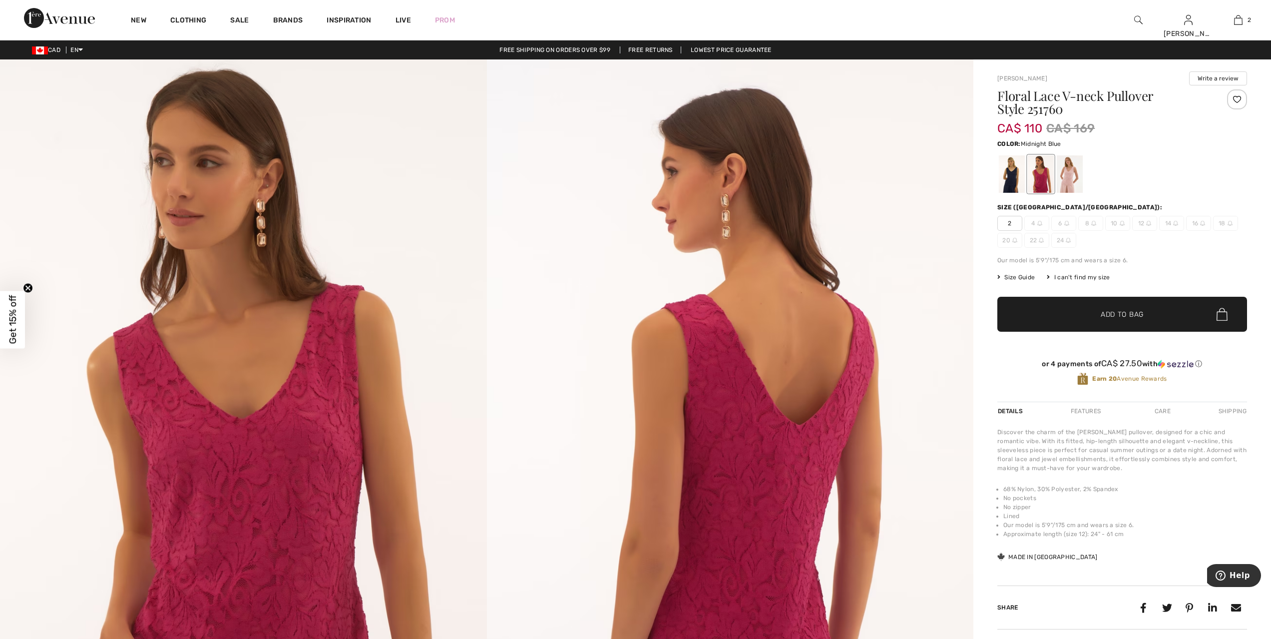
click at [1012, 184] on div at bounding box center [1012, 173] width 26 height 37
